Goal: Information Seeking & Learning: Learn about a topic

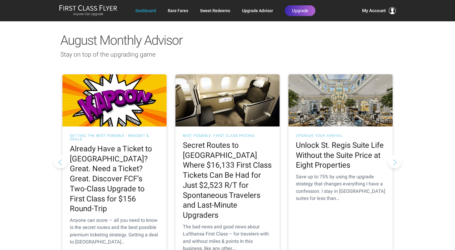
scroll to position [537, 0]
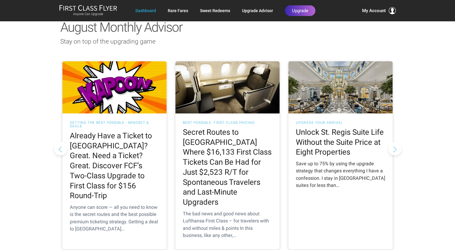
click at [333, 127] on h2 "Unlock St. Regis Suite Life Without the Suite Price at Eight Properties" at bounding box center [340, 142] width 89 height 30
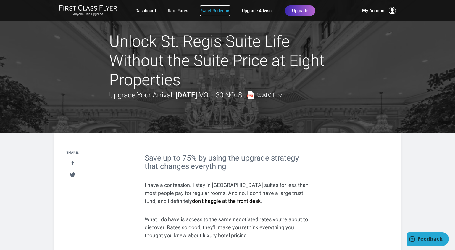
click at [209, 10] on link "Sweet Redeems" at bounding box center [215, 10] width 30 height 11
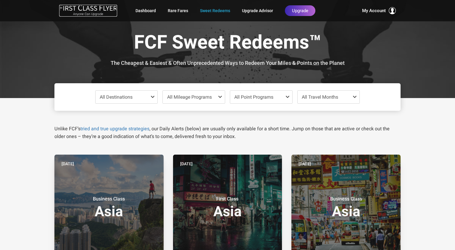
click at [94, 8] on img at bounding box center [88, 8] width 58 height 6
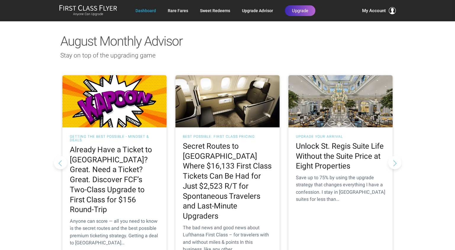
scroll to position [524, 0]
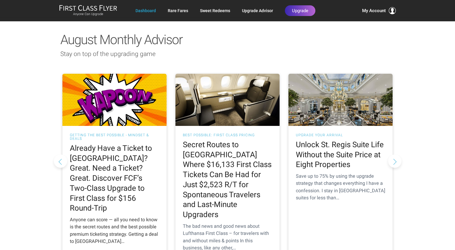
click at [102, 155] on h2 "Already Have a Ticket to [GEOGRAPHIC_DATA]? Great. Need a Ticket? Great. Discov…" at bounding box center [114, 178] width 89 height 70
